Goal: Information Seeking & Learning: Learn about a topic

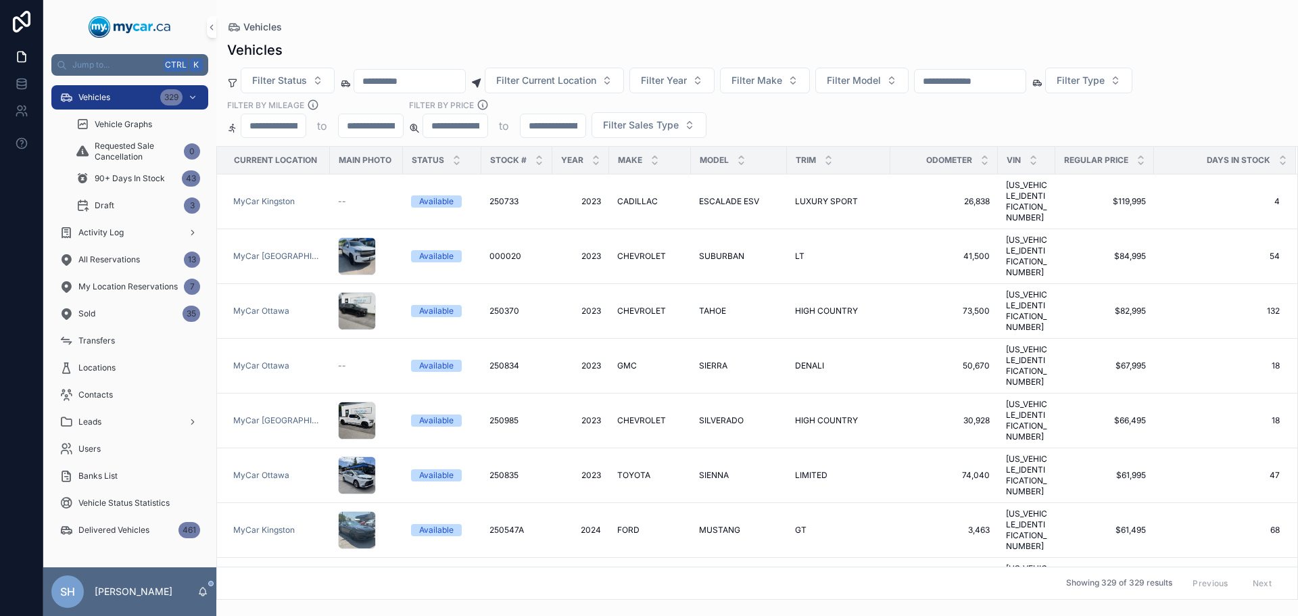
click at [130, 103] on div "Vehicles 329" at bounding box center [129, 98] width 141 height 22
drag, startPoint x: 997, startPoint y: 91, endPoint x: 1000, endPoint y: 82, distance: 9.4
click at [1000, 84] on div "scrollable content" at bounding box center [970, 81] width 112 height 24
click at [1000, 82] on input "scrollable content" at bounding box center [970, 81] width 111 height 19
type input "******"
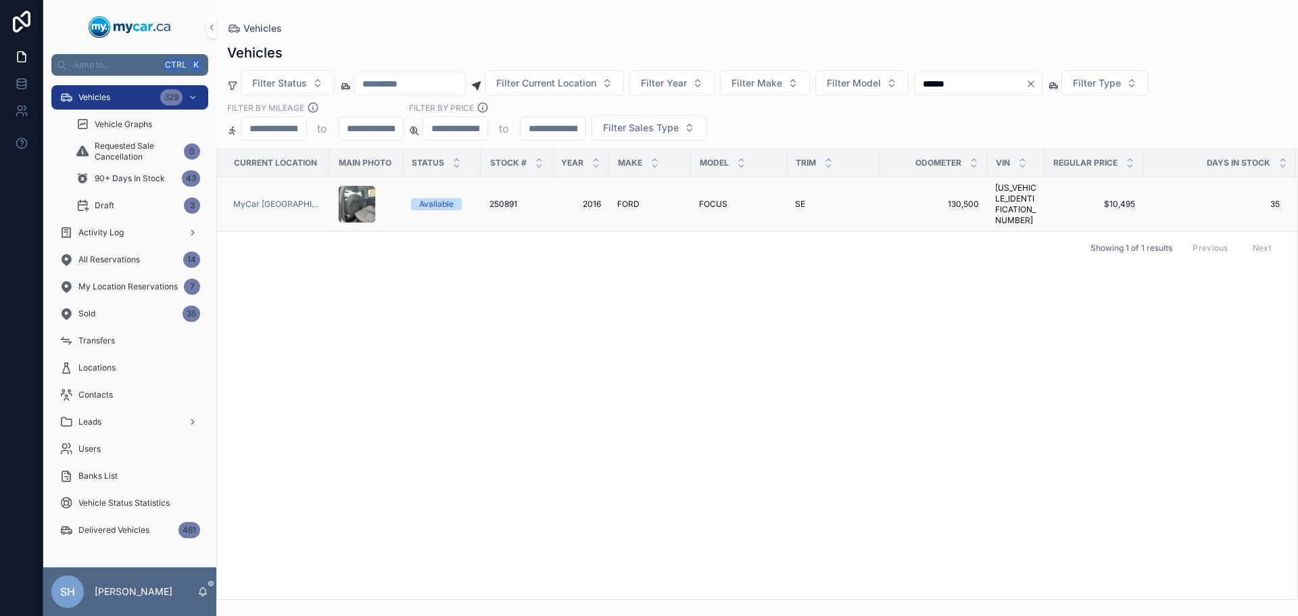
click at [619, 199] on span "FORD" at bounding box center [628, 204] width 22 height 11
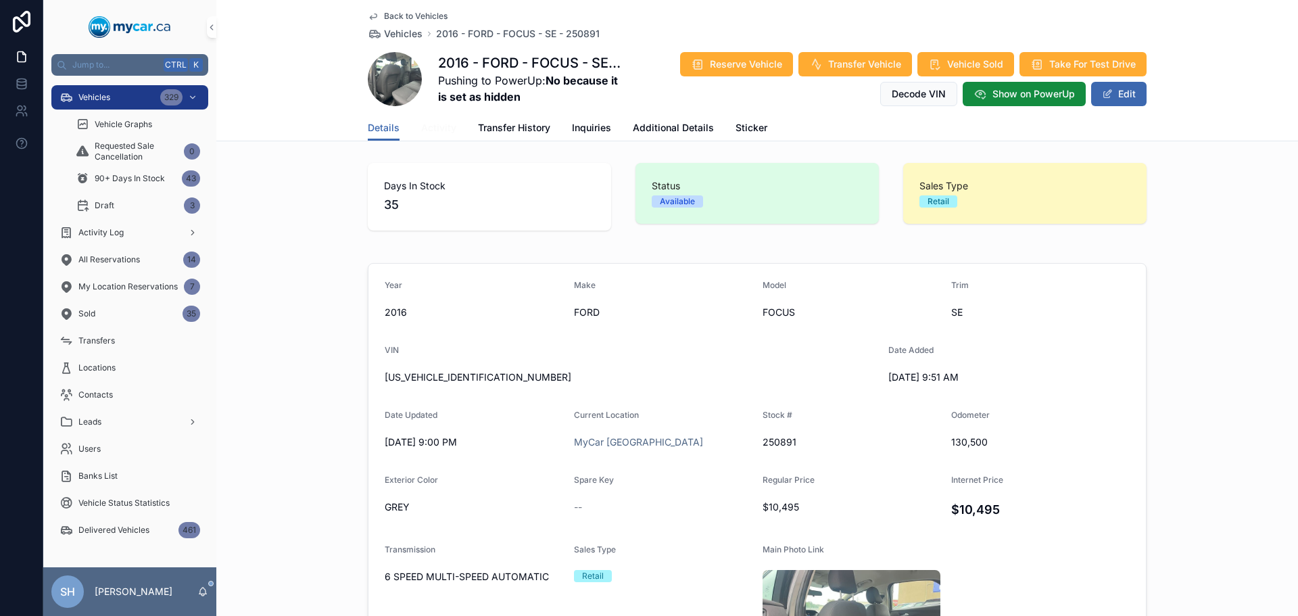
click at [440, 132] on span "Activity" at bounding box center [438, 128] width 35 height 14
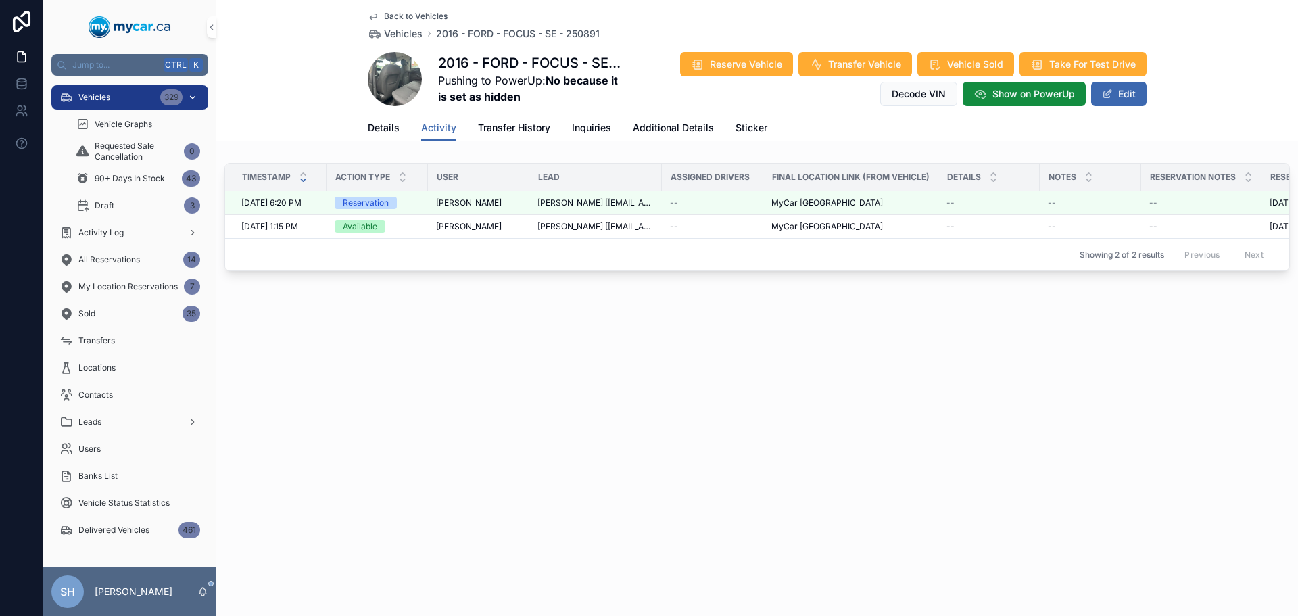
click at [97, 98] on span "Vehicles" at bounding box center [94, 97] width 32 height 11
